Goal: Contribute content

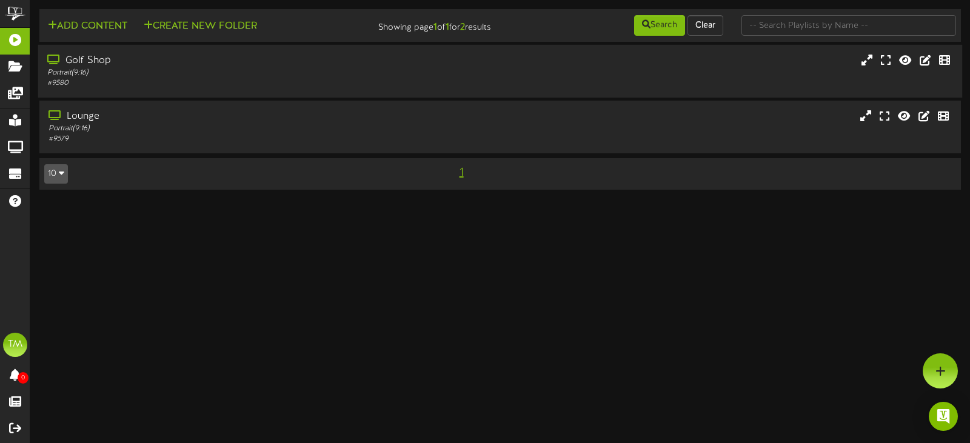
click at [133, 76] on div "Portrait ( 9:16 )" at bounding box center [230, 73] width 367 height 10
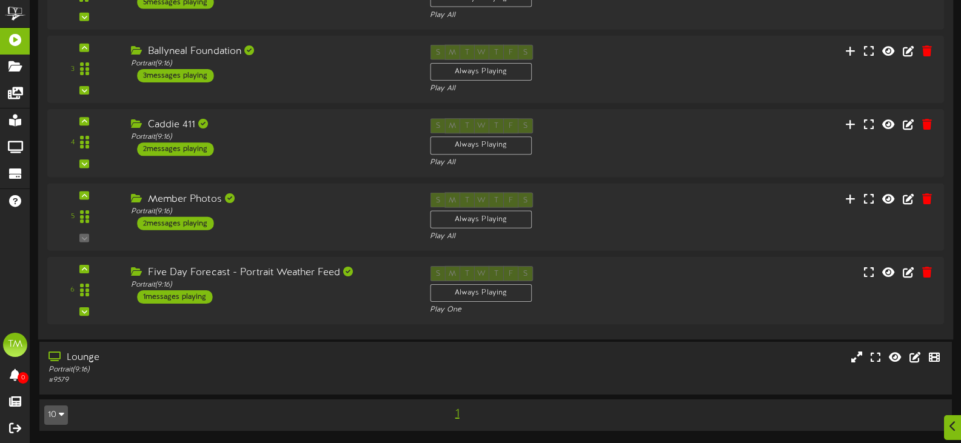
click at [280, 218] on div "Member Photos Portrait ( 9:16 ) 2 messages playing" at bounding box center [271, 211] width 299 height 38
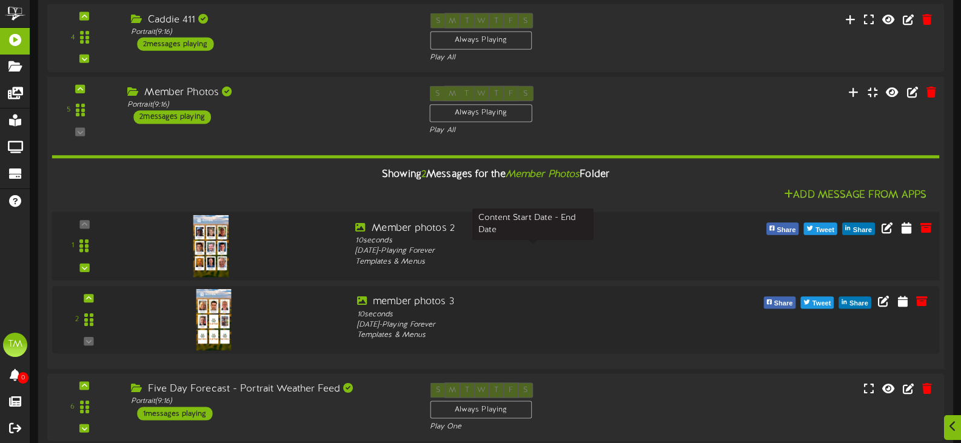
scroll to position [330, 0]
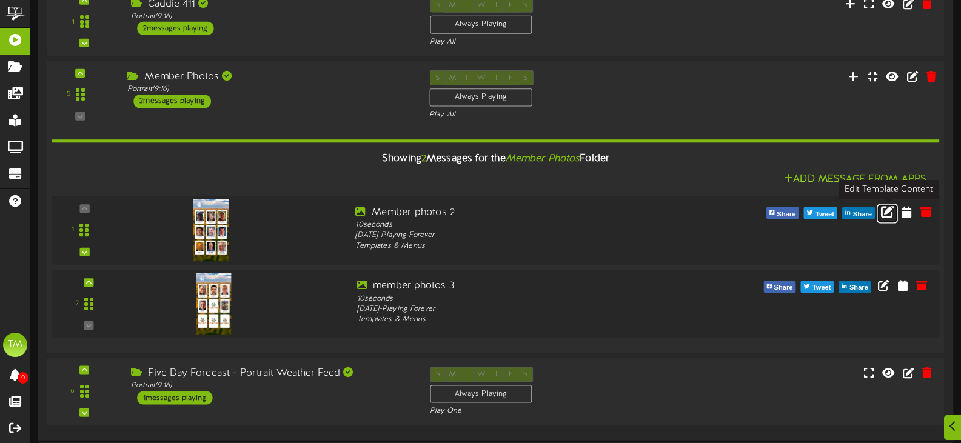
click at [881, 208] on icon at bounding box center [887, 210] width 13 height 13
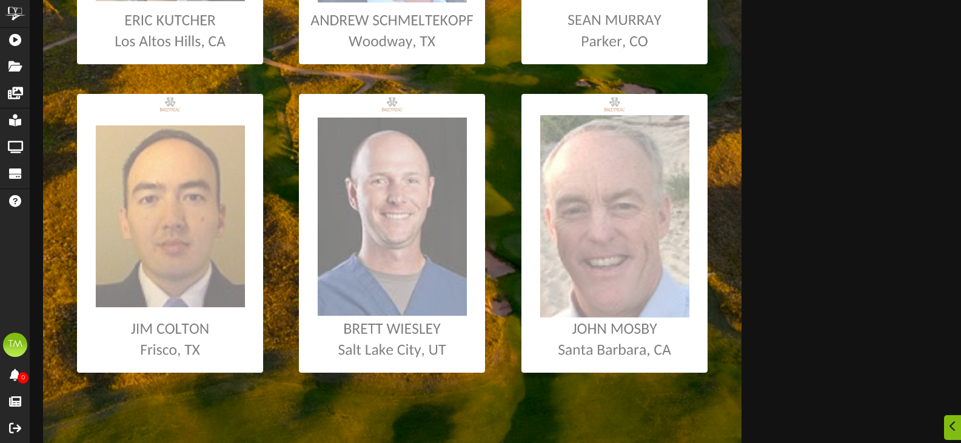
scroll to position [788, 0]
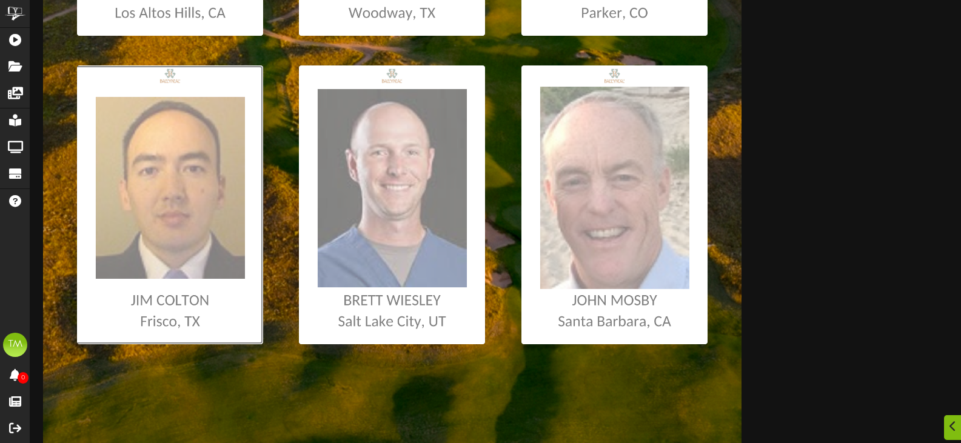
type input "**********"
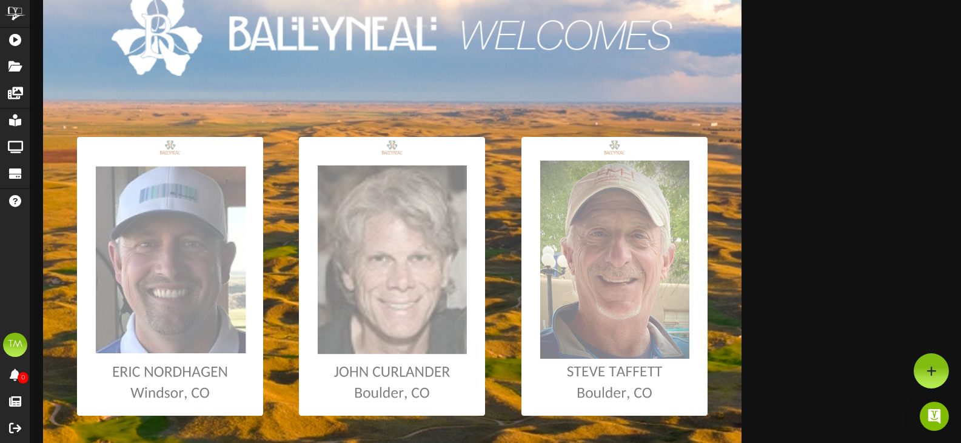
scroll to position [0, 0]
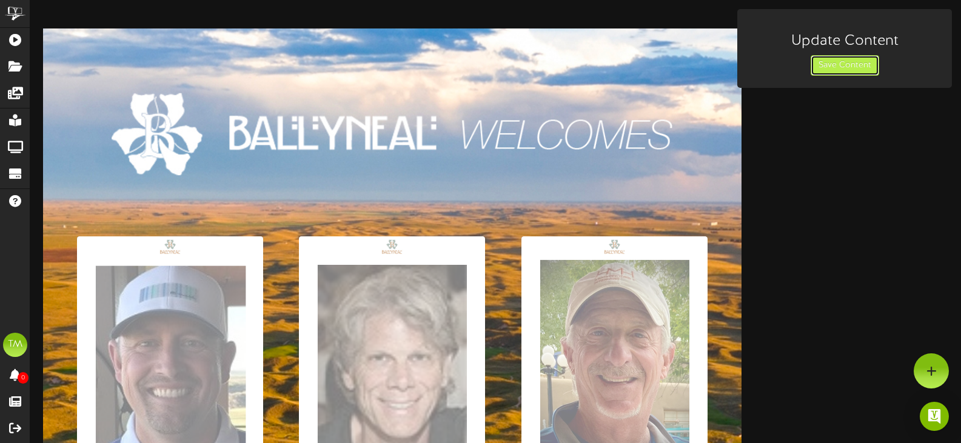
click at [818, 62] on button "Save Content" at bounding box center [845, 65] width 69 height 21
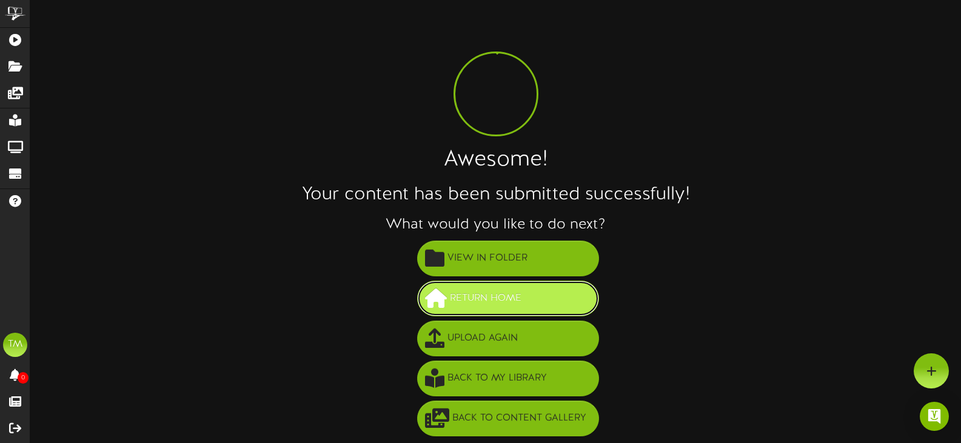
click at [561, 295] on button "Return Home" at bounding box center [508, 299] width 182 height 36
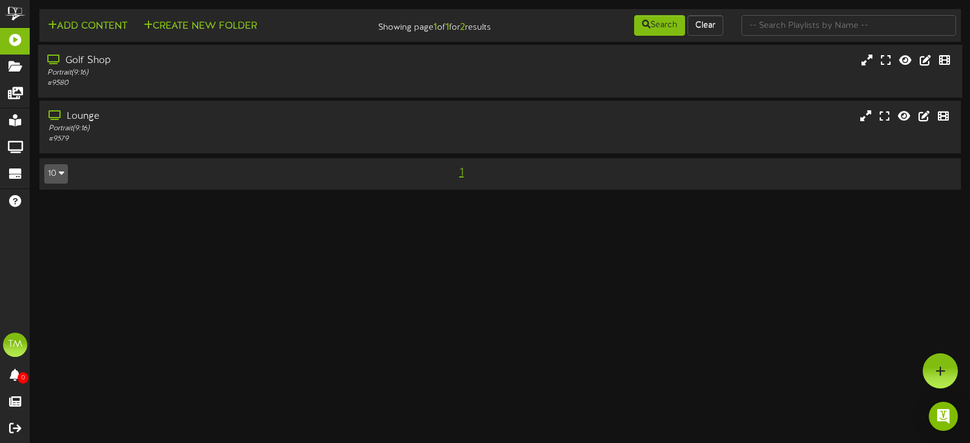
click at [366, 59] on div "Golf Shop" at bounding box center [230, 61] width 367 height 14
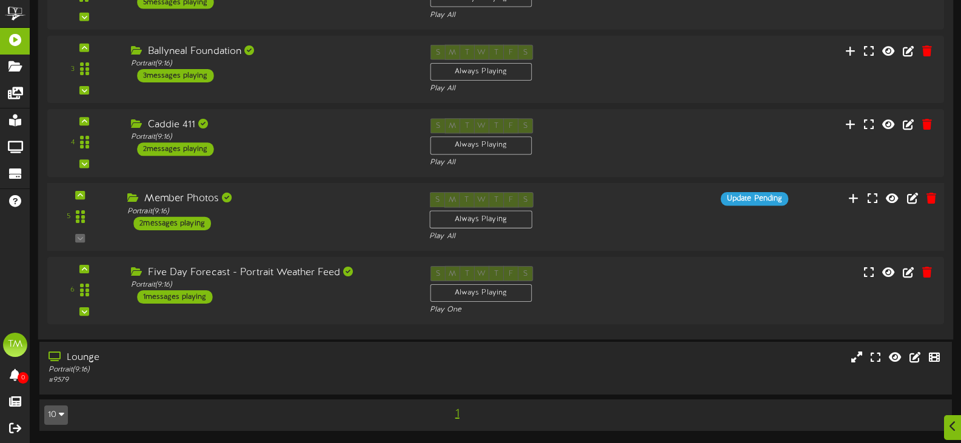
click at [339, 201] on div "Member Photos" at bounding box center [269, 199] width 284 height 14
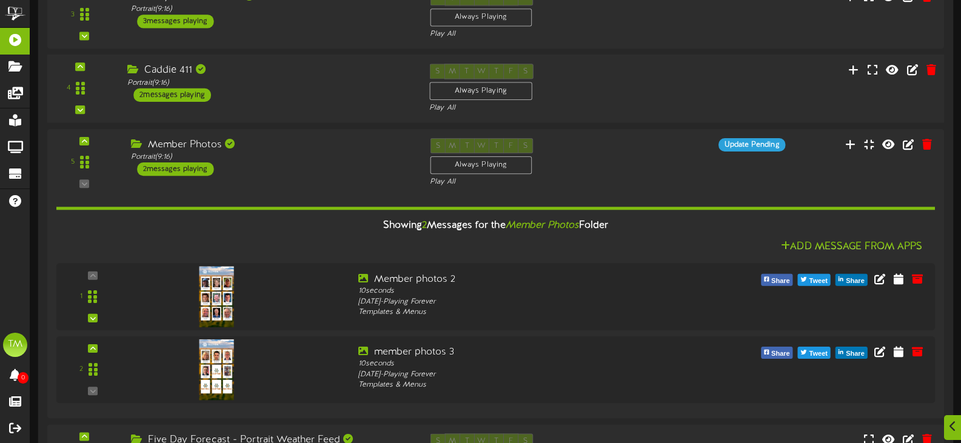
scroll to position [390, 0]
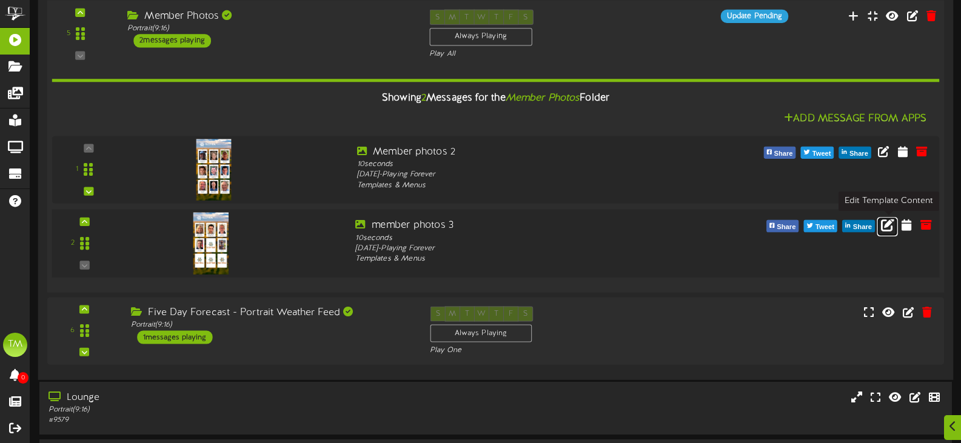
click at [887, 228] on icon at bounding box center [887, 224] width 13 height 13
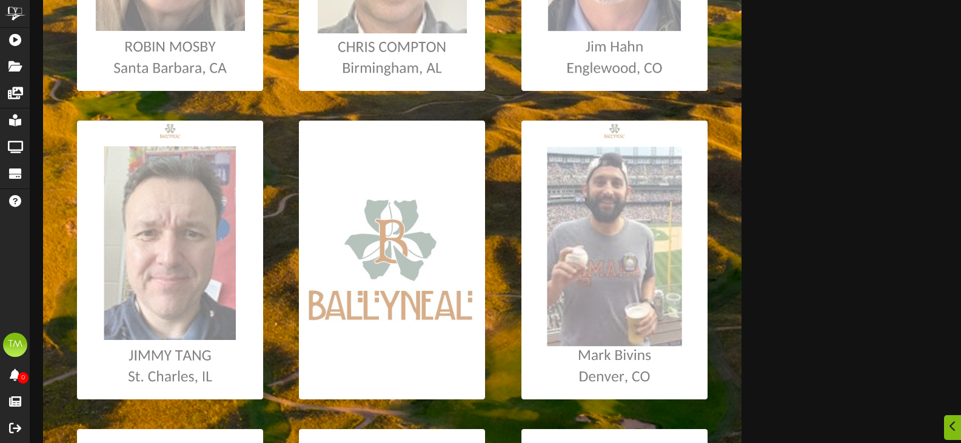
scroll to position [485, 0]
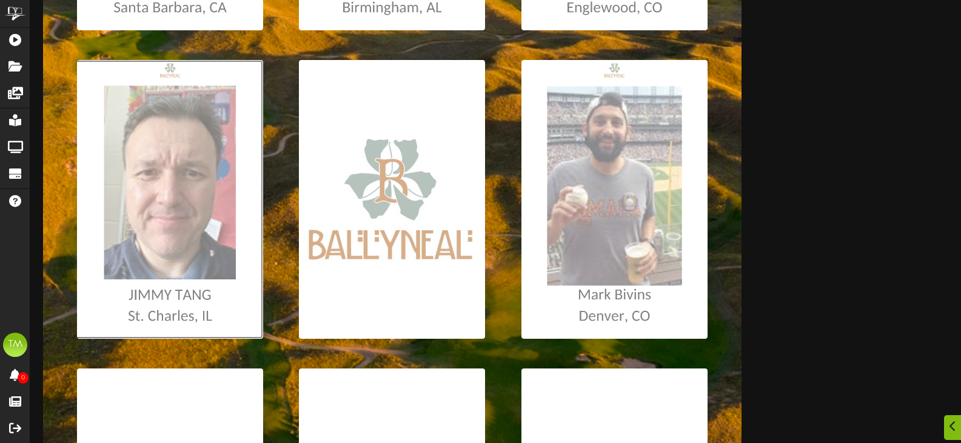
type input "**********"
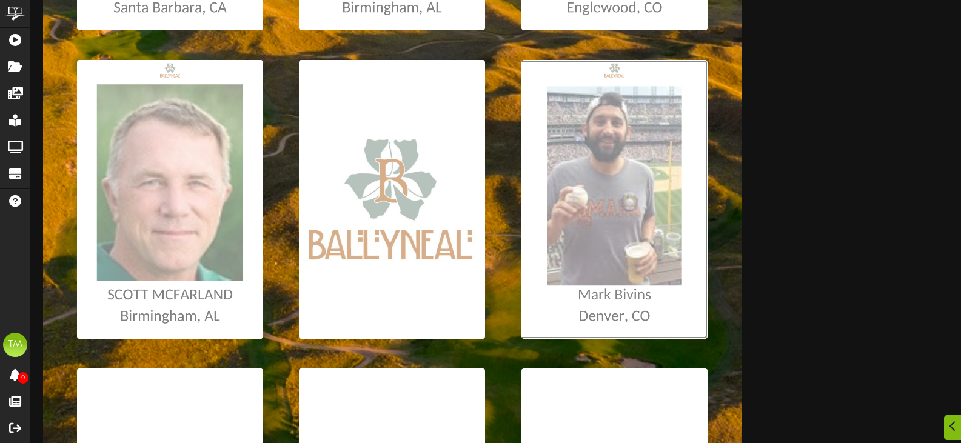
click at [587, 206] on input "file" at bounding box center [7, 199] width 1402 height 279
type input "**********"
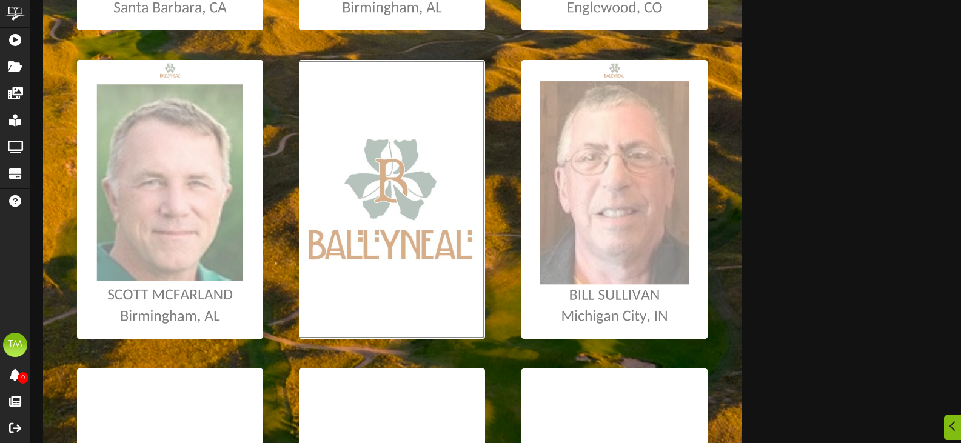
type input "**********"
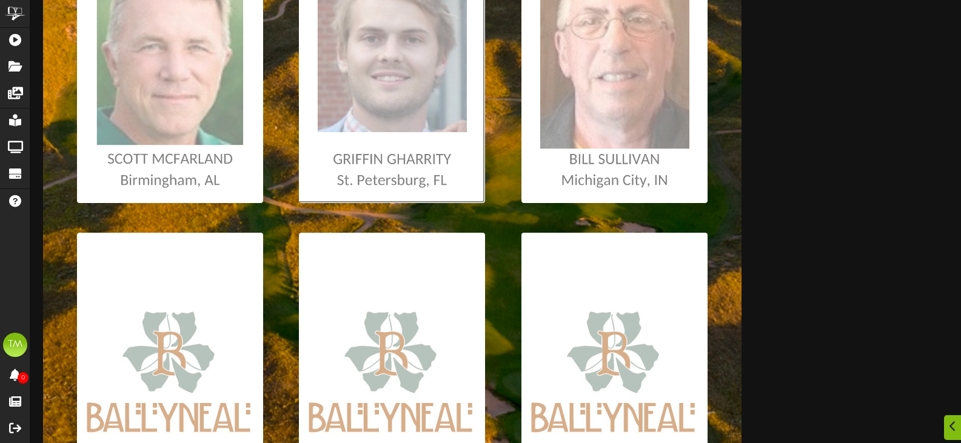
scroll to position [667, 0]
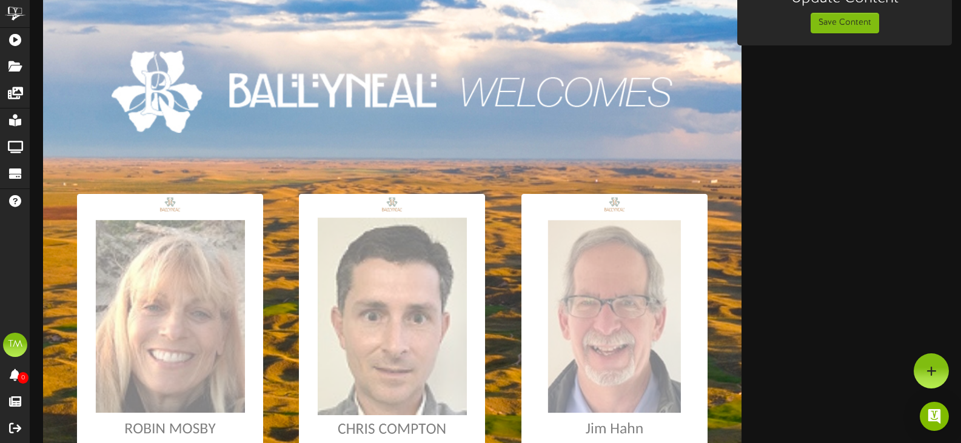
scroll to position [0, 0]
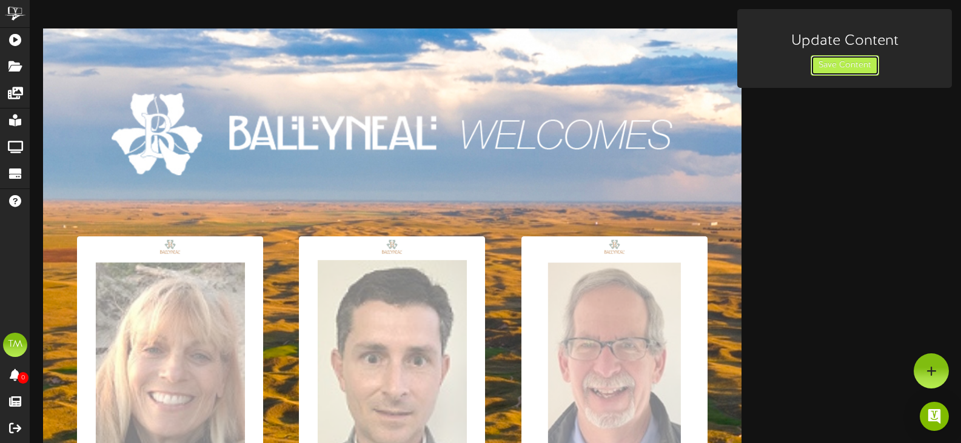
click at [830, 70] on button "Save Content" at bounding box center [845, 65] width 69 height 21
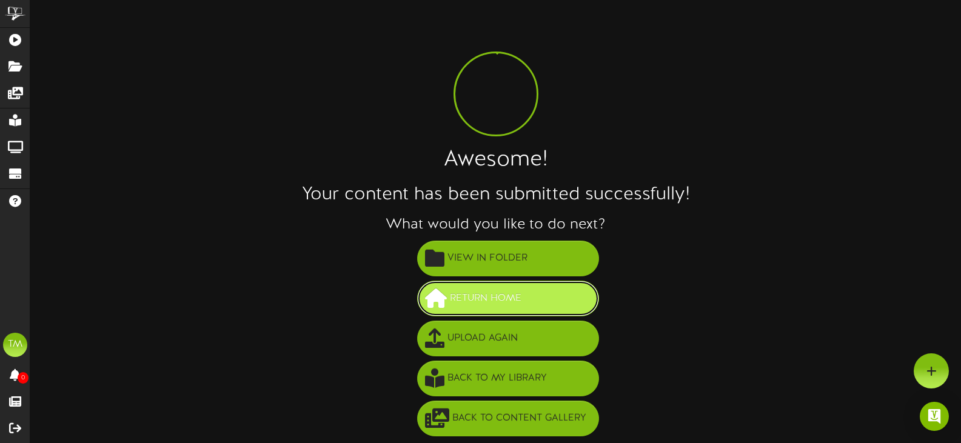
click at [472, 292] on span "Return Home" at bounding box center [486, 299] width 78 height 20
